Goal: Task Accomplishment & Management: Complete application form

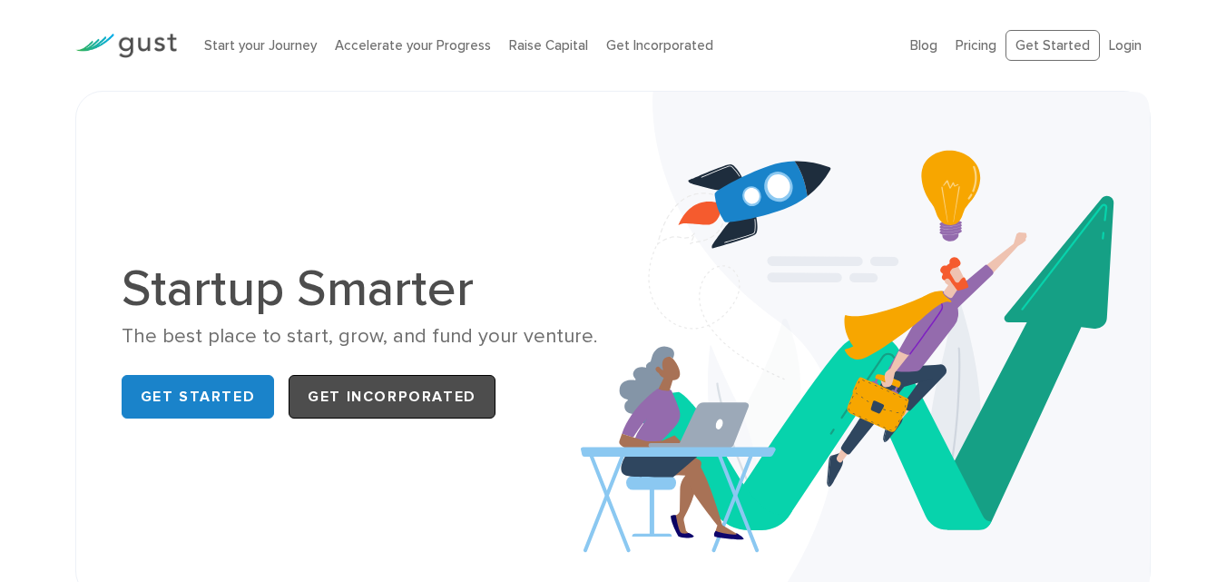
click at [410, 396] on link "Get Incorporated" at bounding box center [392, 397] width 207 height 44
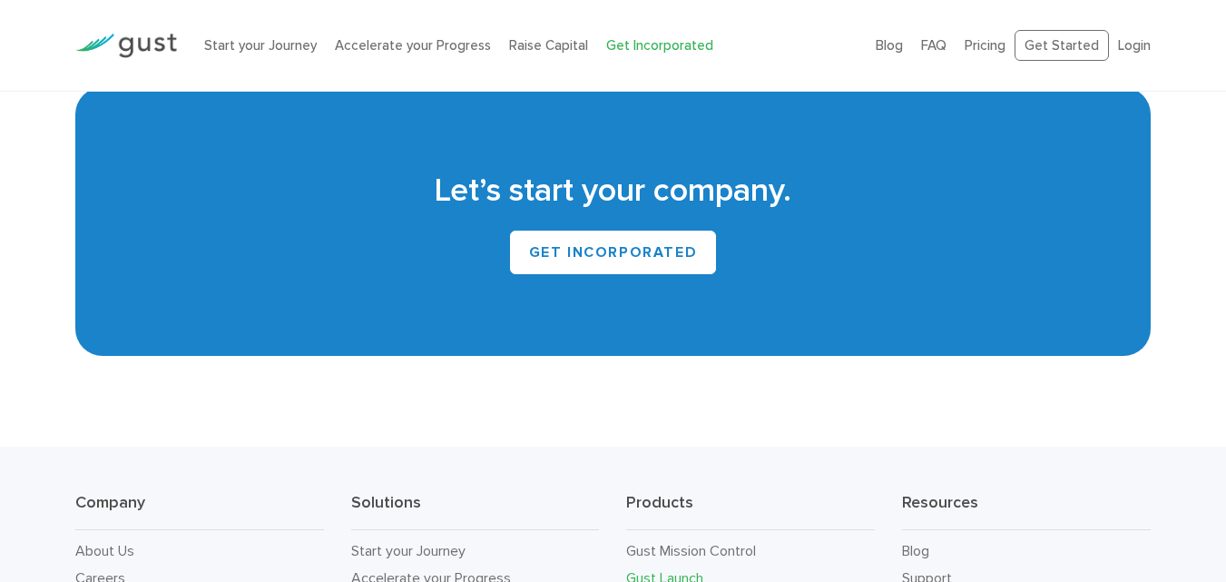
scroll to position [10643, 0]
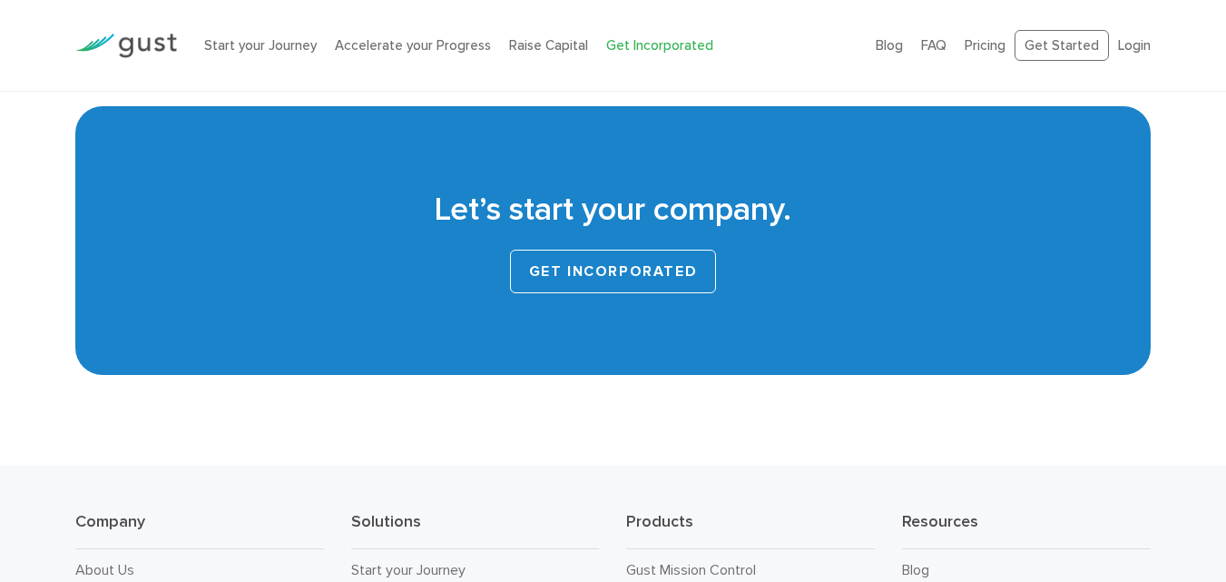
click at [632, 250] on link "Get INCORPORATED" at bounding box center [613, 272] width 207 height 44
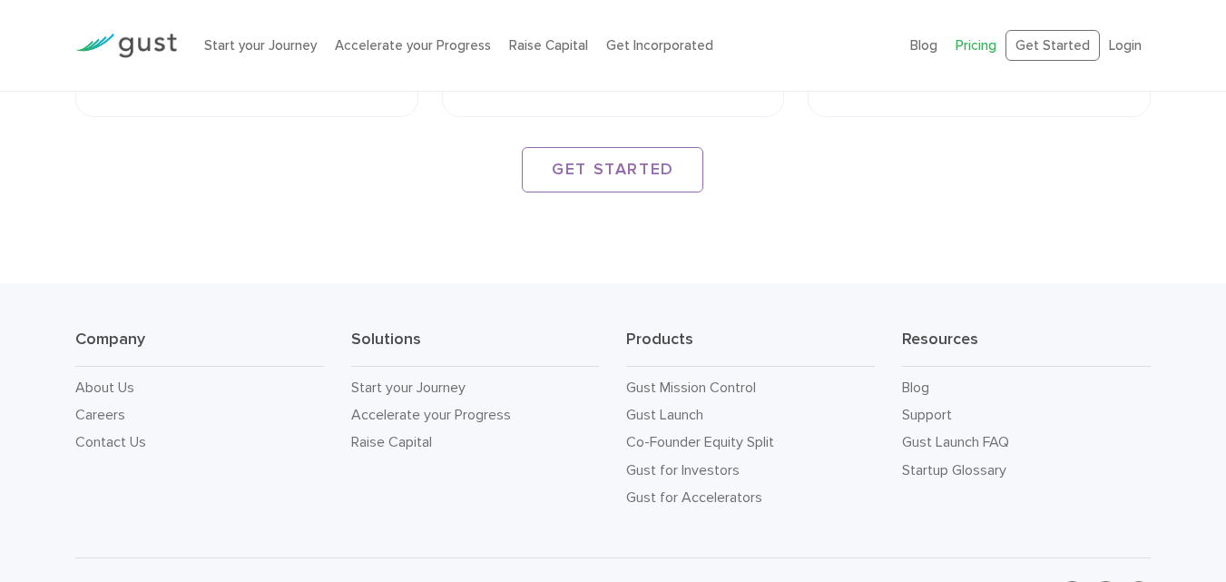
scroll to position [2904, 0]
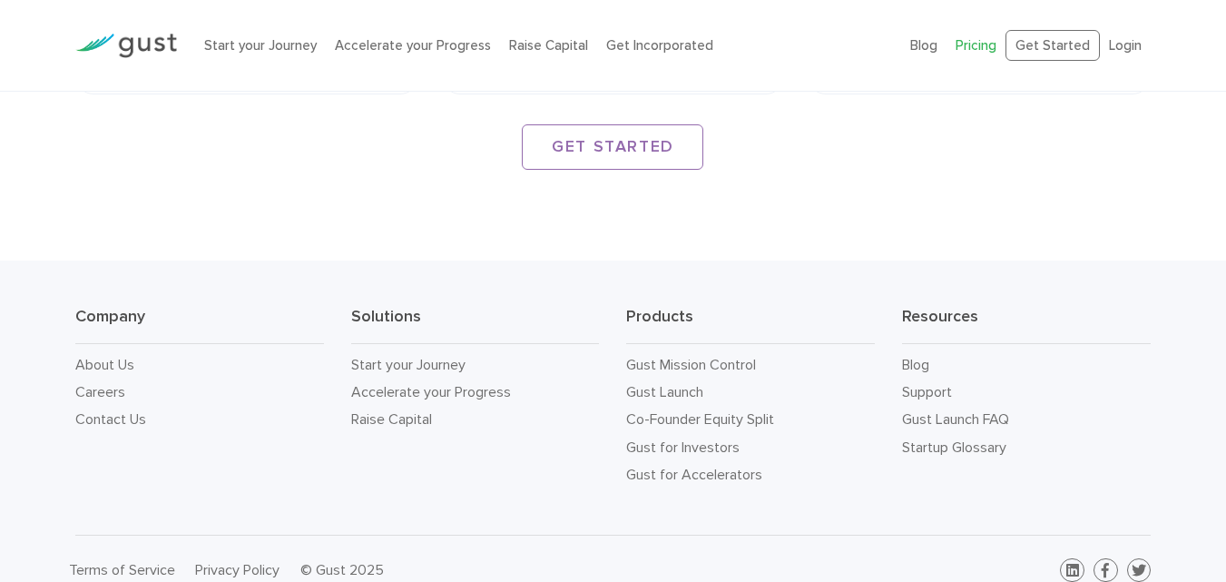
drag, startPoint x: 1237, startPoint y: 68, endPoint x: 1238, endPoint y: 532, distance: 463.7
